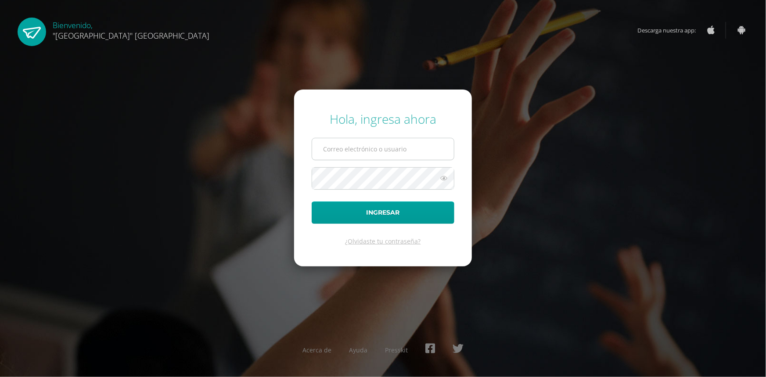
click at [392, 158] on input "text" at bounding box center [383, 149] width 142 height 22
type input "[EMAIL_ADDRESS][DOMAIN_NAME]"
click at [312, 201] on button "Ingresar" at bounding box center [383, 212] width 143 height 22
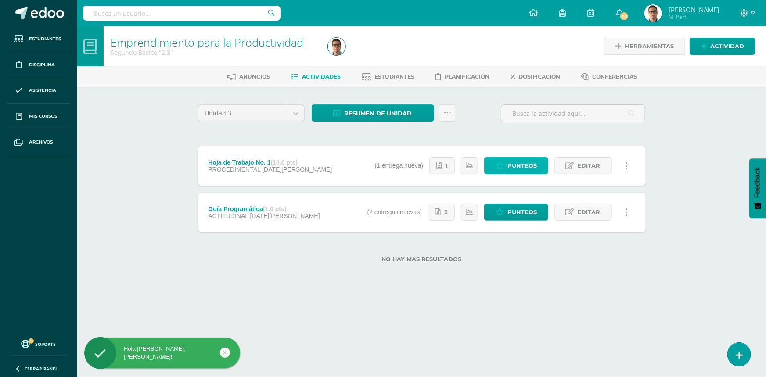
click at [504, 164] on icon at bounding box center [499, 165] width 8 height 7
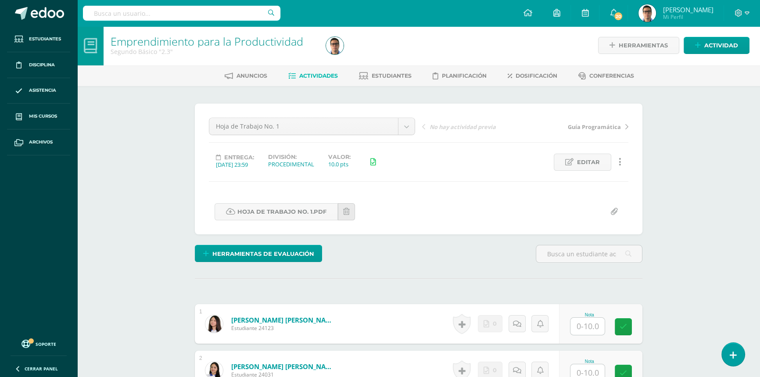
scroll to position [1, 0]
click at [290, 208] on link "Hoja de Trabajo No. 1.pdf" at bounding box center [276, 211] width 123 height 17
